Goal: Task Accomplishment & Management: Use online tool/utility

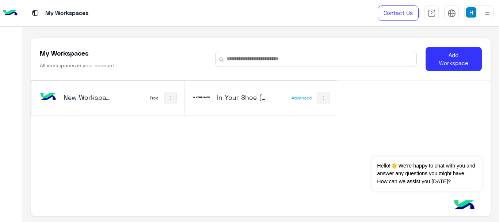
click at [230, 101] on h5 "In Your Shoe (IYS)" at bounding box center [242, 97] width 50 height 9
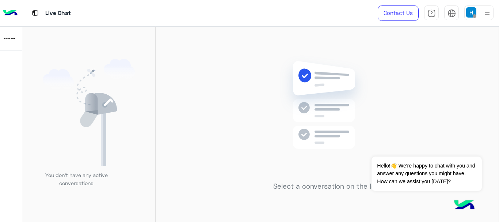
click at [473, 16] on span at bounding box center [474, 16] width 4 height 4
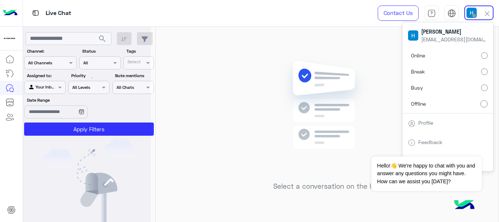
click at [459, 54] on label "Online" at bounding box center [448, 55] width 80 height 13
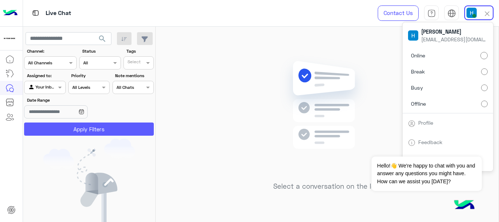
click at [81, 127] on button "Apply Filters" at bounding box center [89, 128] width 130 height 13
